Goal: Find specific page/section: Find specific page/section

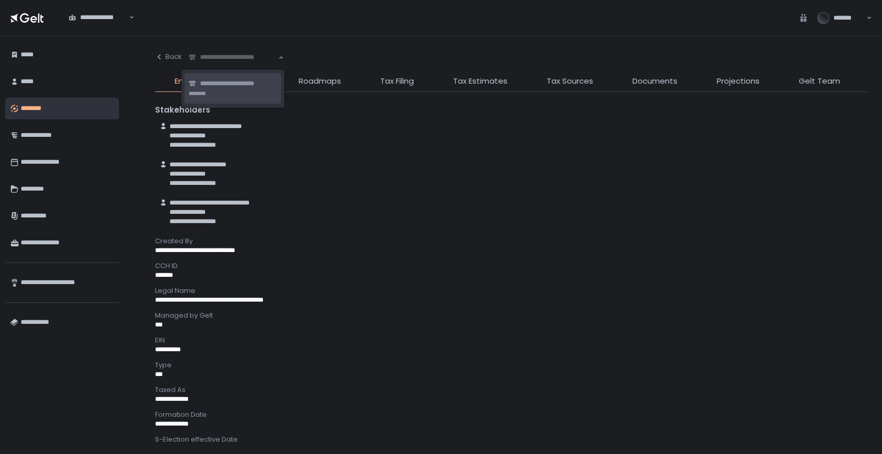
click at [228, 55] on div "**********" at bounding box center [233, 57] width 91 height 10
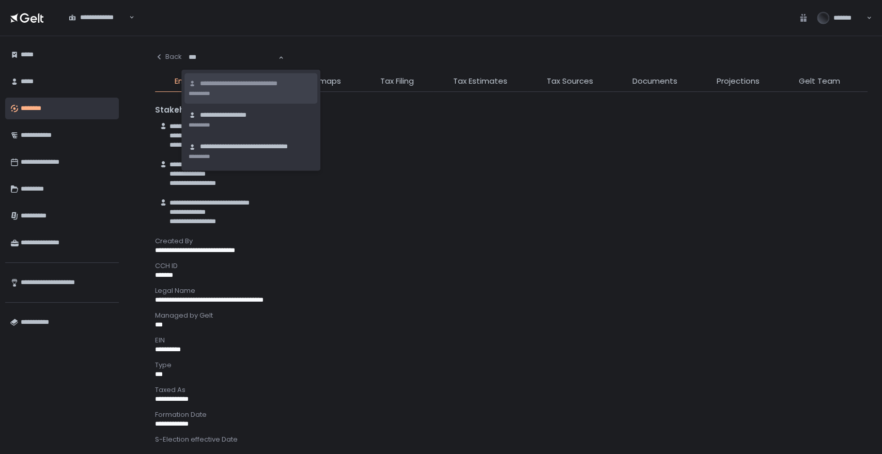
type input "****"
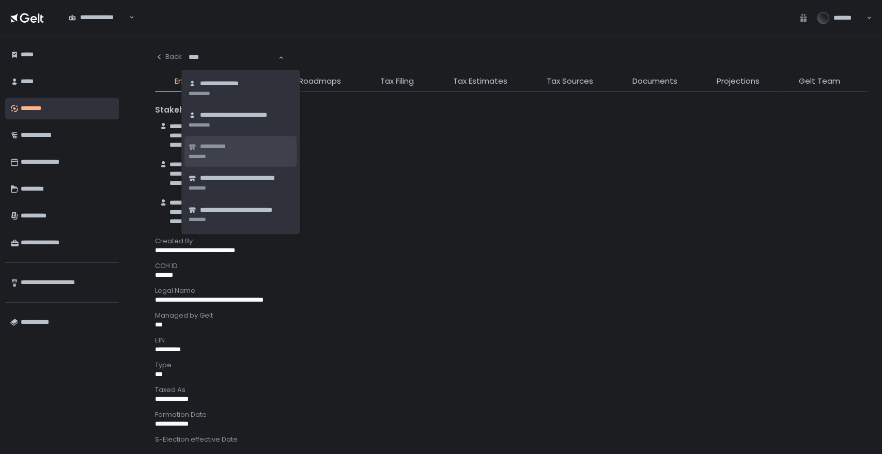
click at [234, 148] on span "**********" at bounding box center [219, 147] width 38 height 10
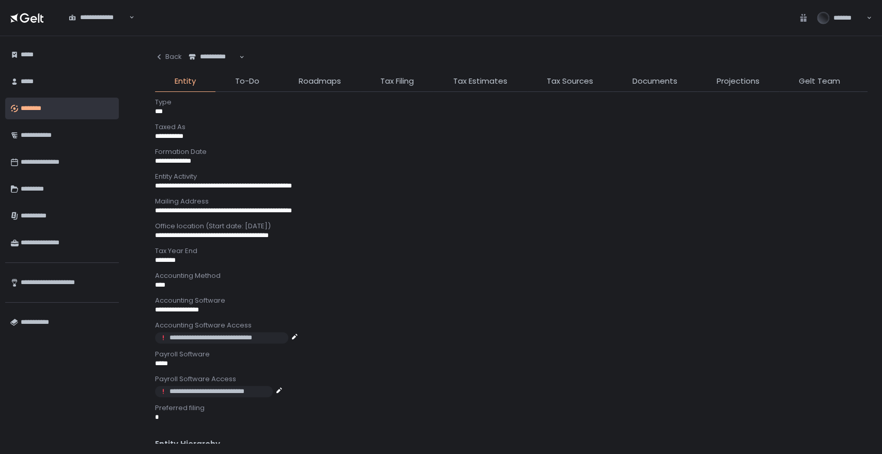
scroll to position [344, 0]
